Goal: Book appointment/travel/reservation

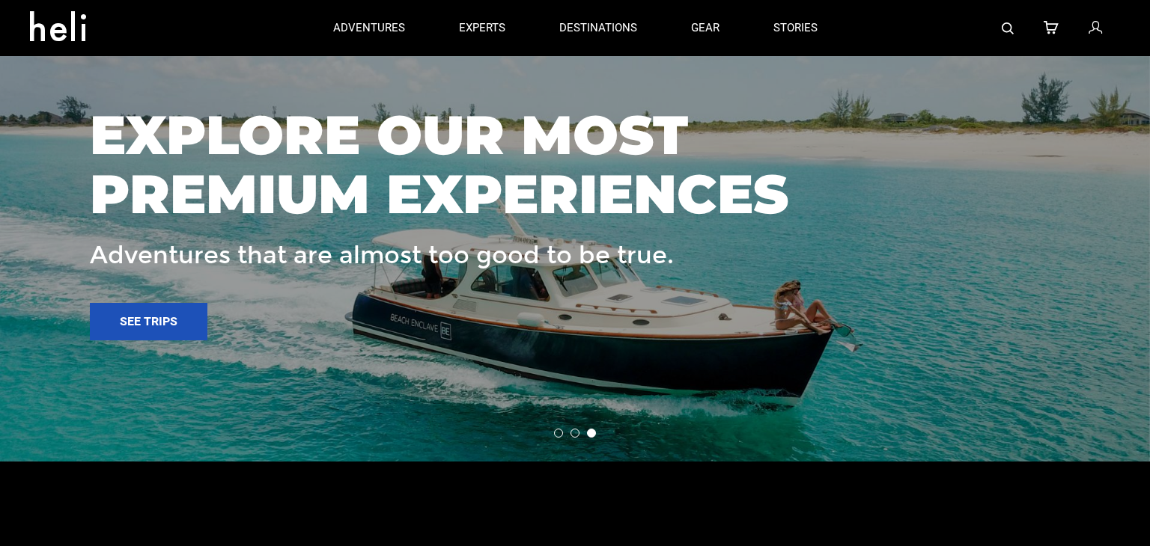
scroll to position [2087, 0]
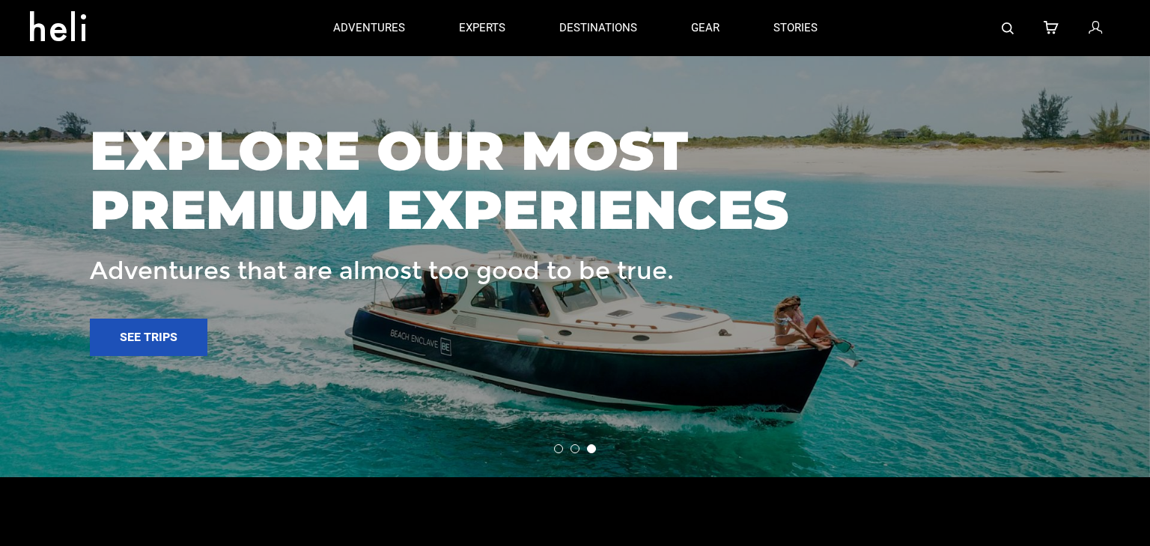
click at [574, 450] on li at bounding box center [574, 449] width 9 height 9
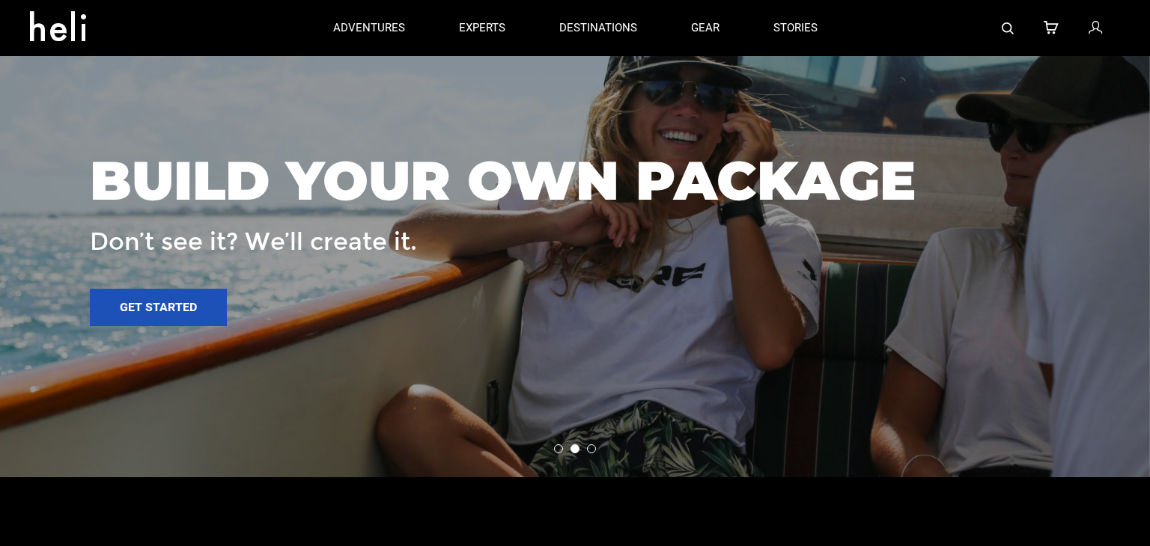
click at [557, 447] on li at bounding box center [558, 449] width 9 height 9
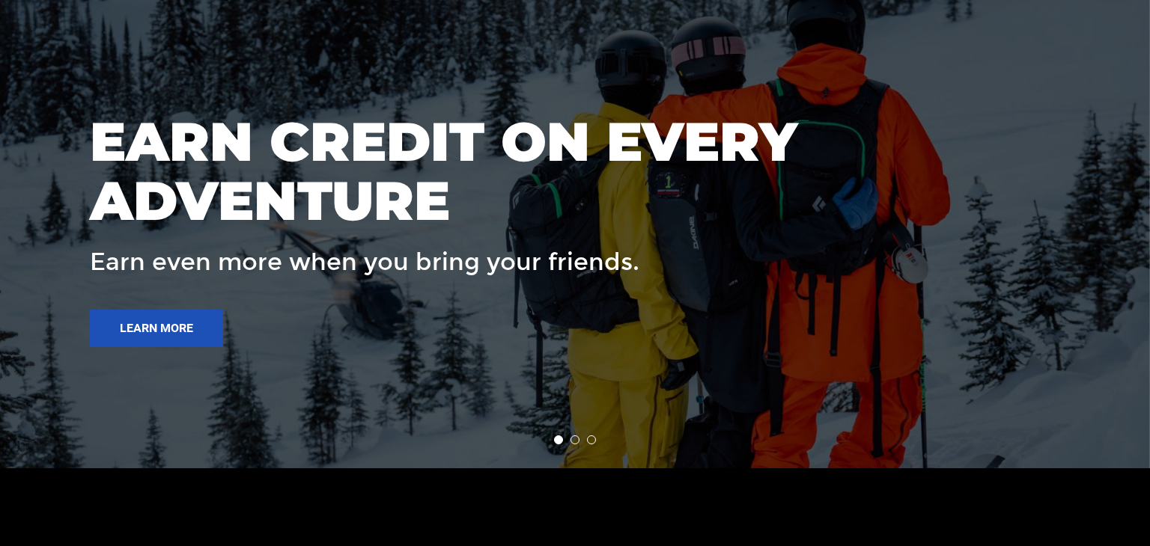
scroll to position [2095, 0]
click at [365, 243] on div "EARN CREDIT ON EVERY ADVENTURE Earn even more when you bring your friends. Lear…" at bounding box center [514, 222] width 848 height 250
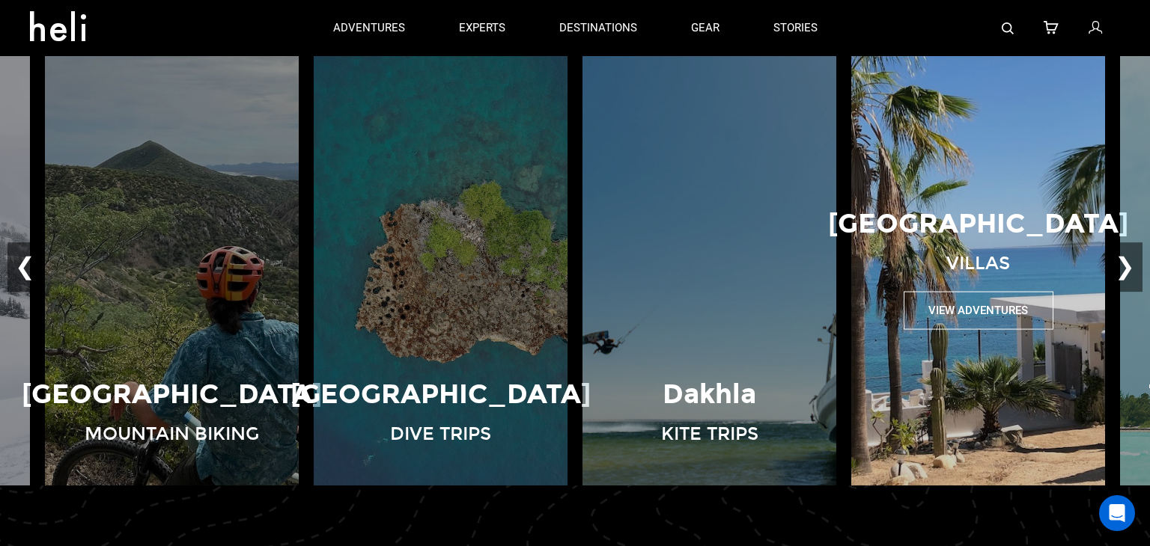
scroll to position [988, 0]
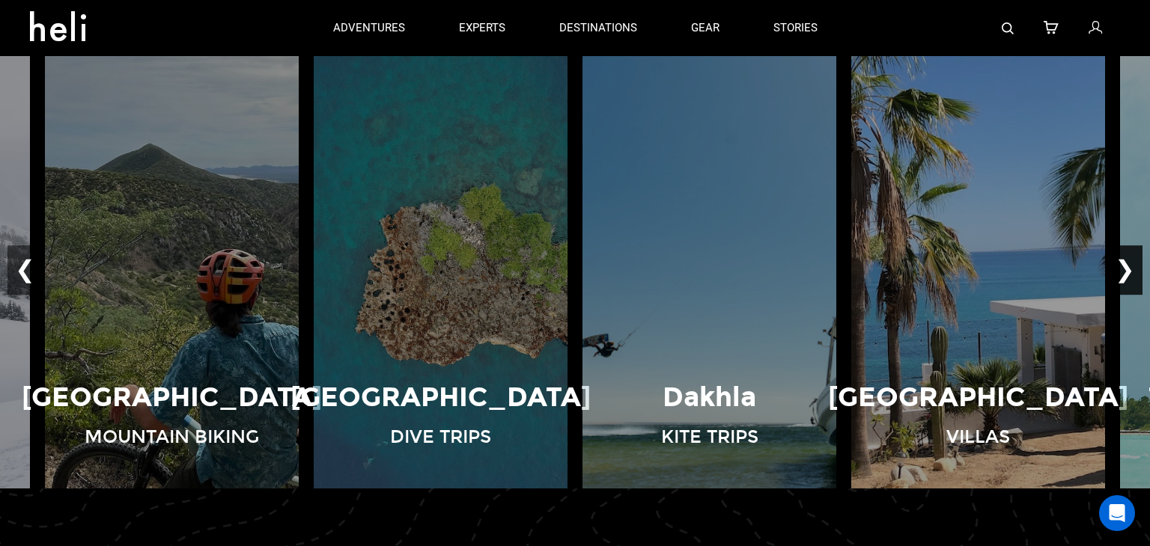
click at [1133, 270] on button "❯" at bounding box center [1124, 269] width 35 height 49
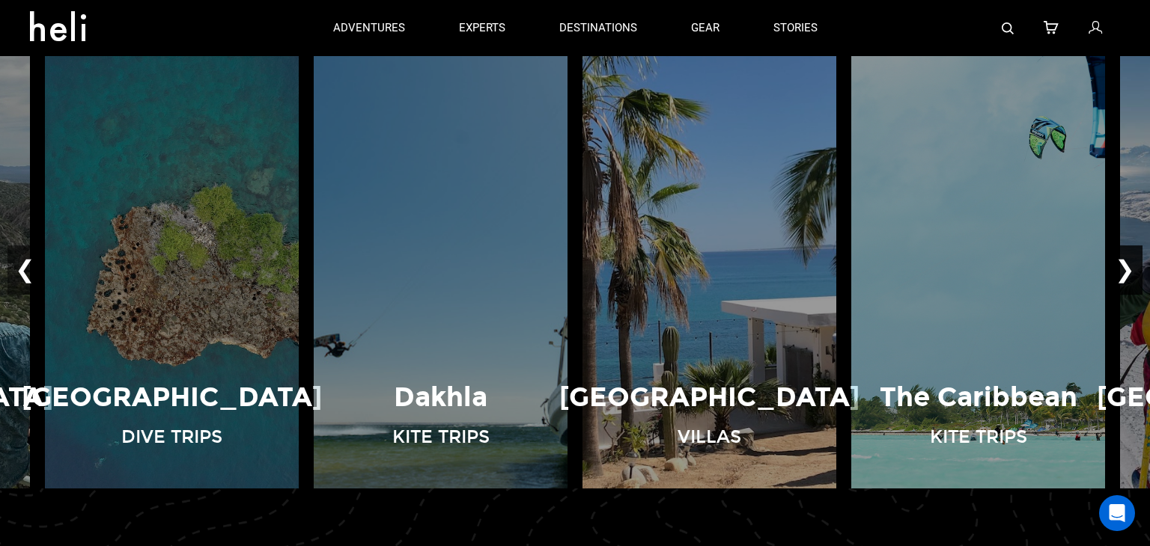
click at [1133, 270] on button "❯" at bounding box center [1124, 269] width 35 height 49
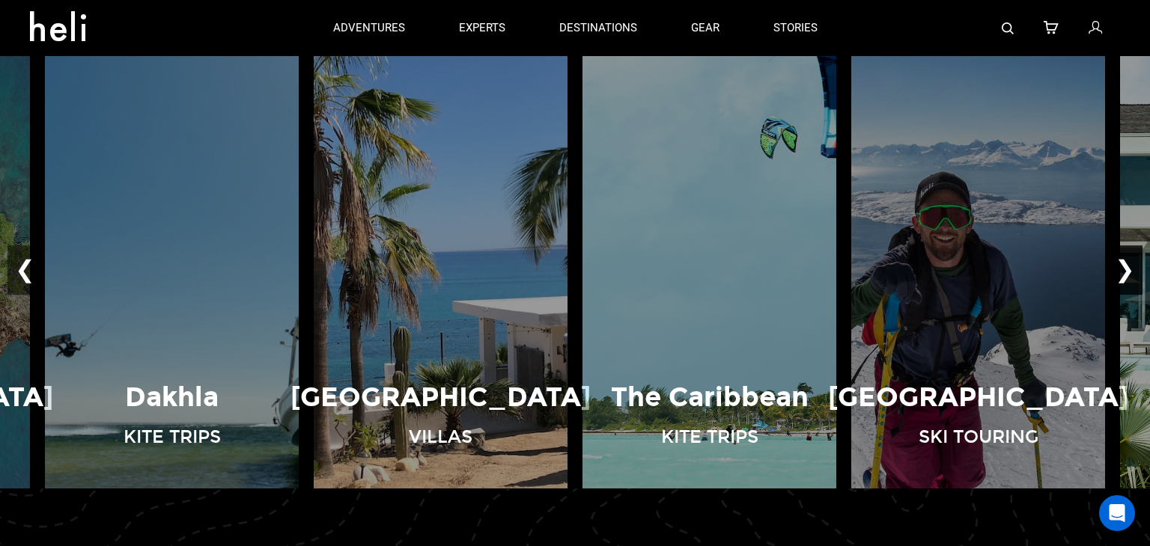
click at [1133, 270] on button "❯" at bounding box center [1124, 269] width 35 height 49
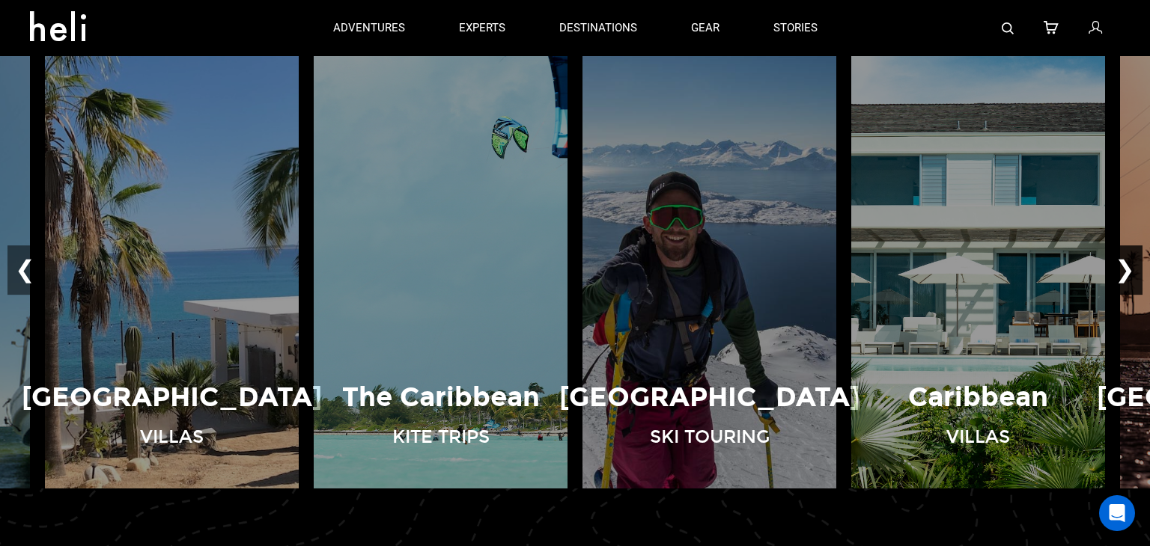
click at [1123, 272] on button "❯" at bounding box center [1124, 269] width 35 height 49
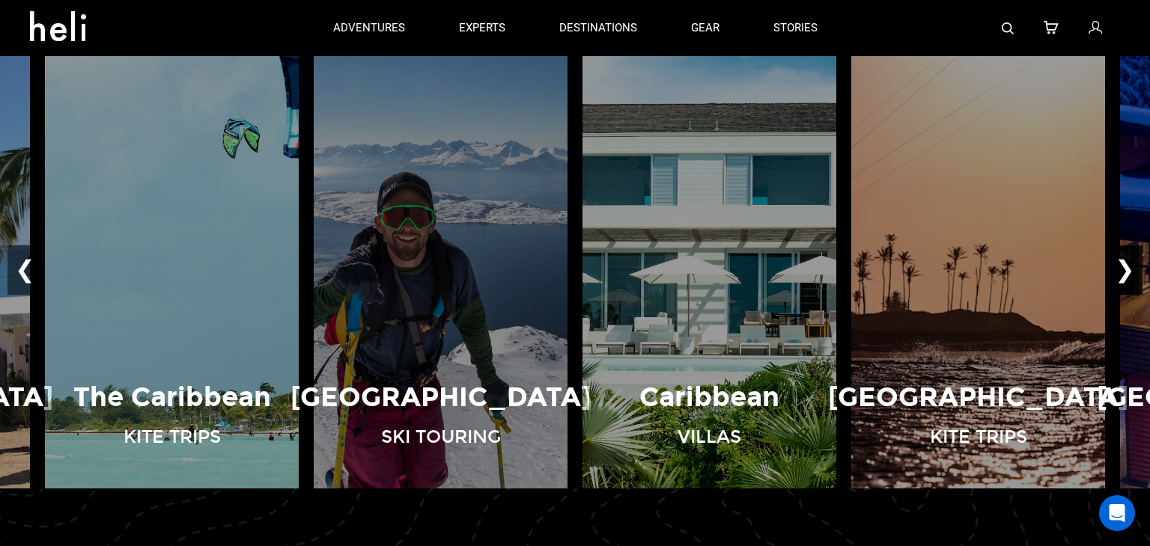
click at [1123, 272] on button "❯" at bounding box center [1124, 269] width 35 height 49
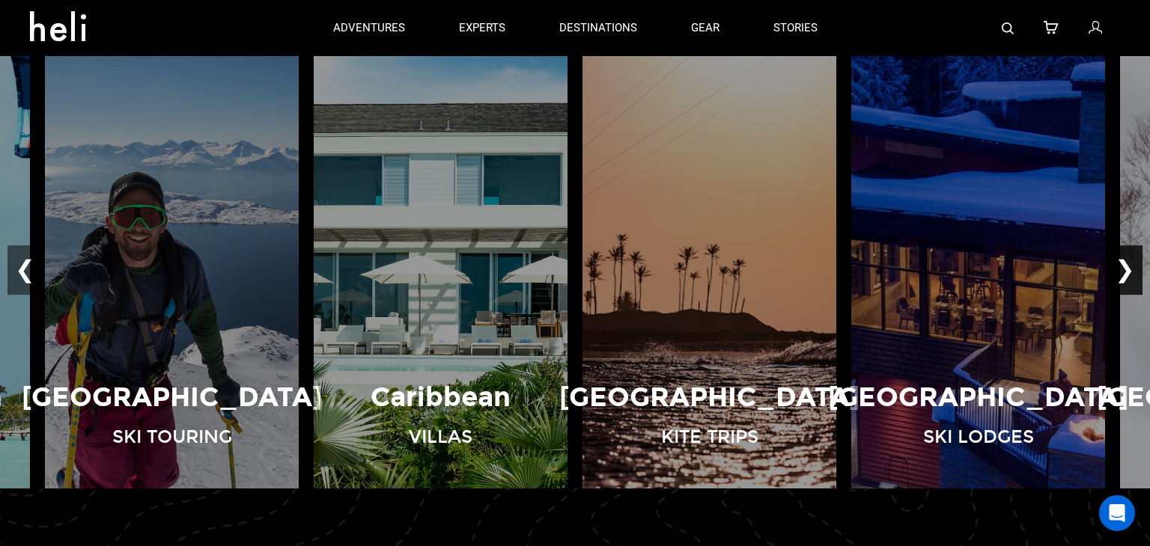
click at [1123, 270] on button "❯" at bounding box center [1124, 269] width 35 height 49
click at [1122, 269] on button "❯" at bounding box center [1124, 269] width 35 height 49
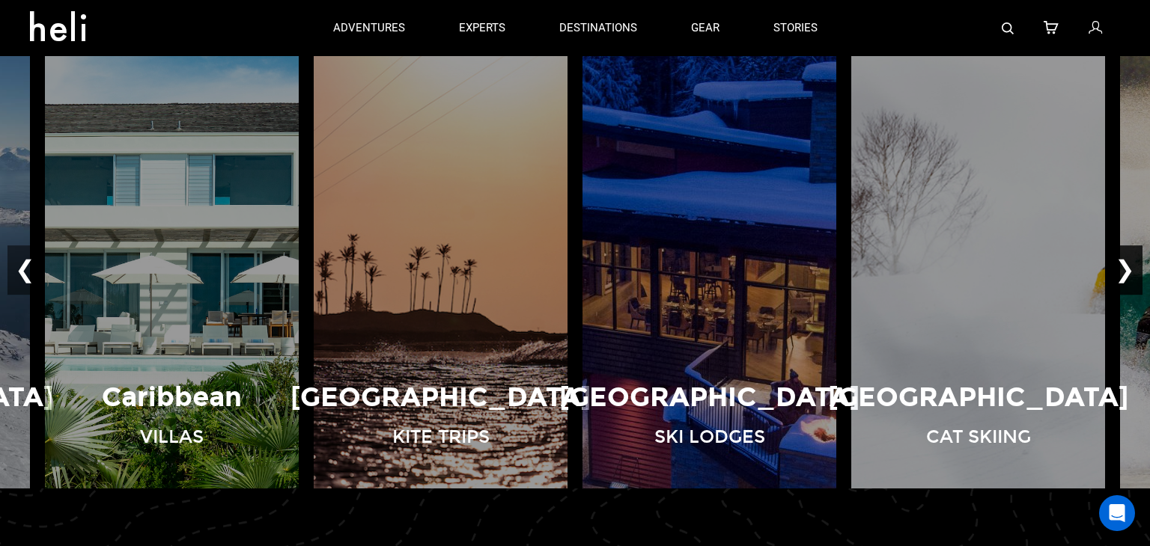
click at [1122, 269] on button "❯" at bounding box center [1124, 269] width 35 height 49
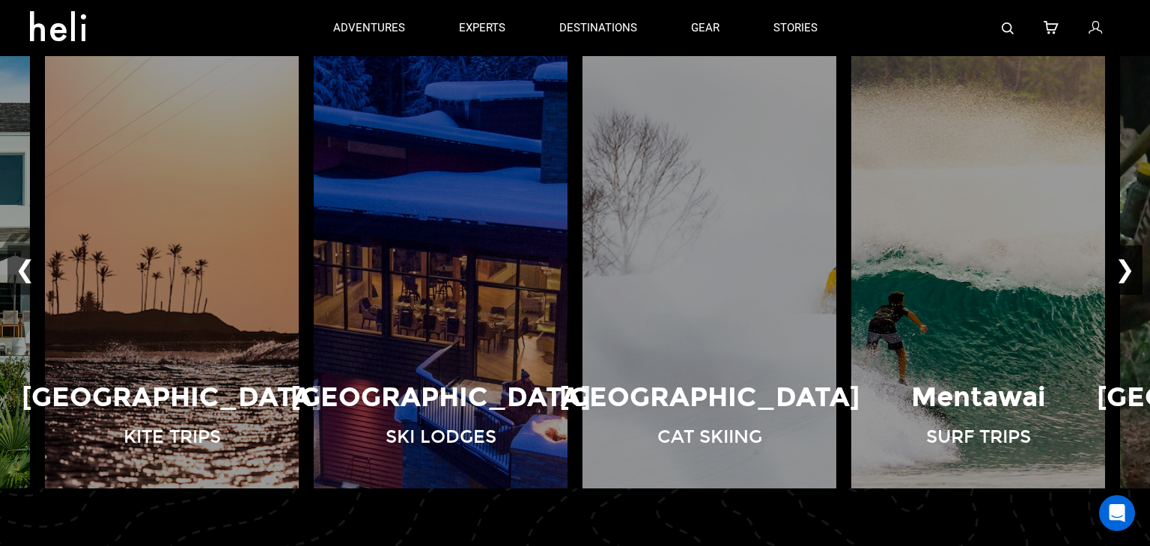
click at [1122, 269] on button "❯" at bounding box center [1124, 269] width 35 height 49
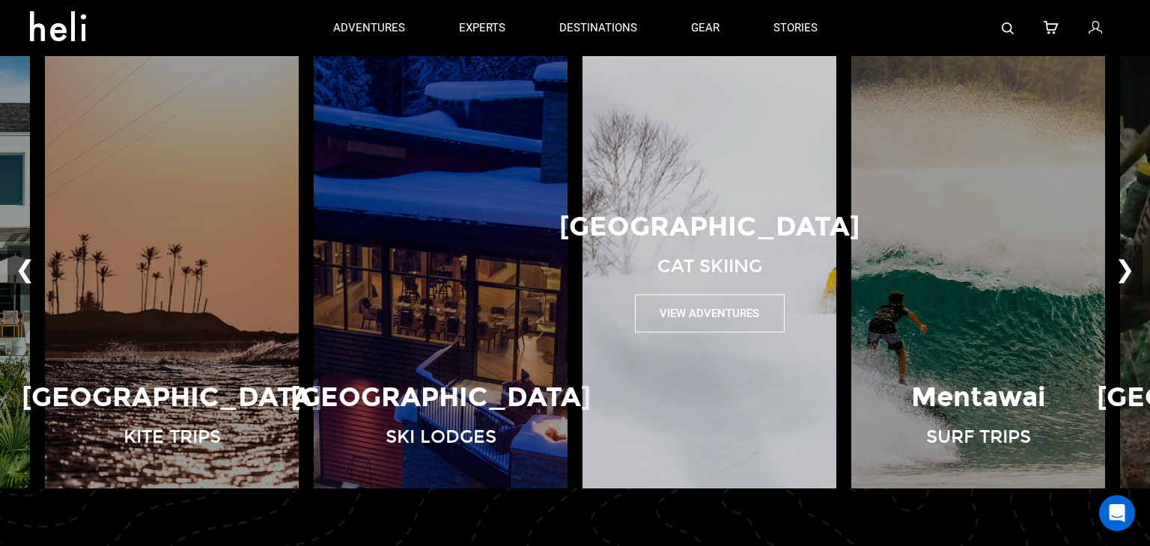
click at [668, 329] on button "View Adventures" at bounding box center [710, 313] width 150 height 38
click at [671, 320] on button "View Adventures" at bounding box center [710, 313] width 150 height 38
